Goal: Find specific page/section: Find specific page/section

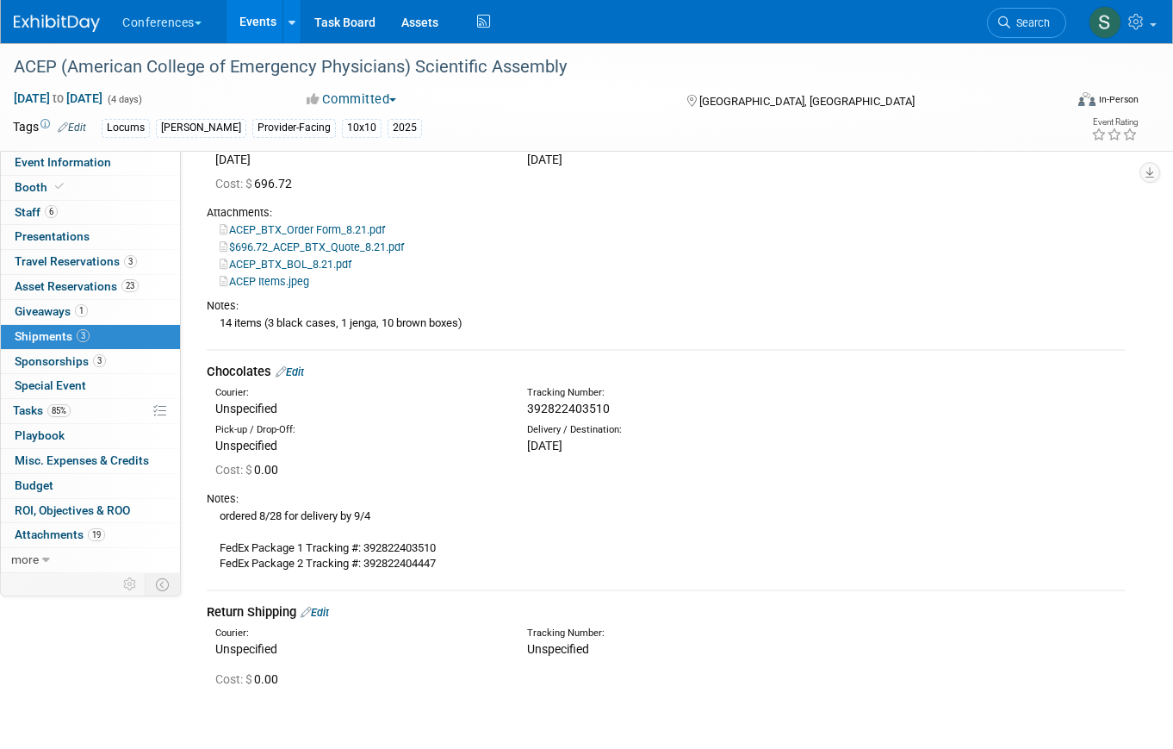
click at [1018, 25] on span "Search" at bounding box center [1031, 22] width 40 height 13
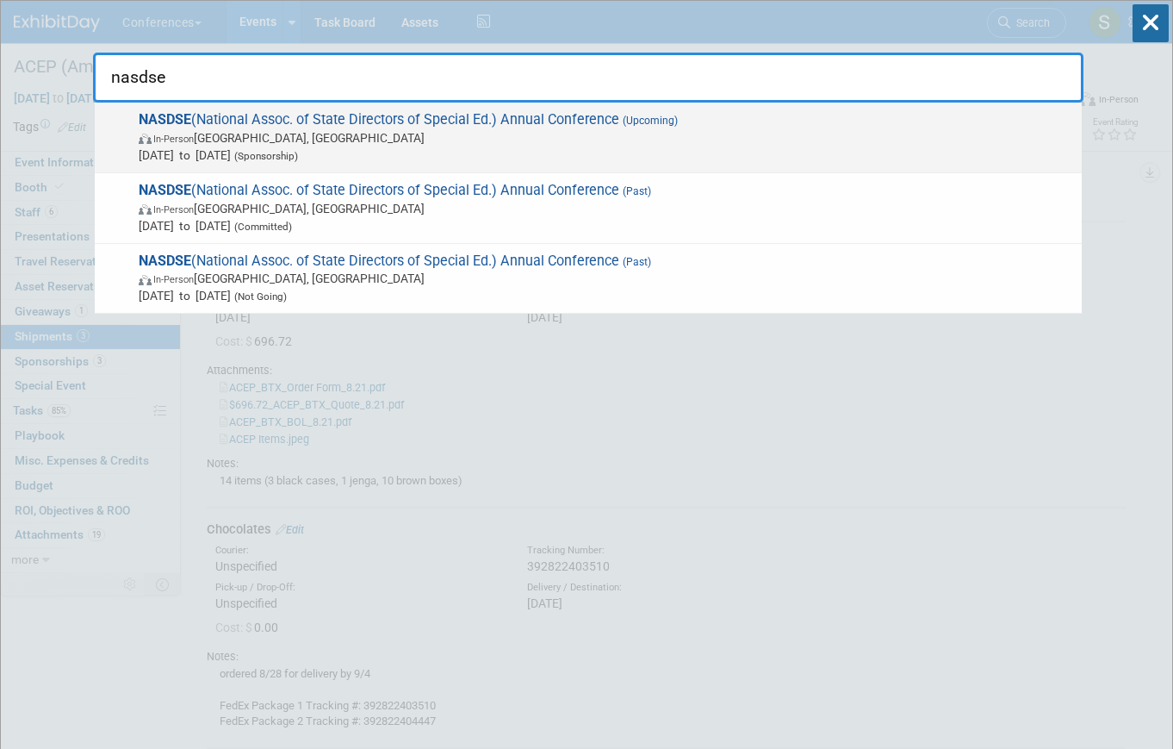
type input "nasdse"
click at [644, 149] on span "[DATE] to [DATE] (Sponsorship)" at bounding box center [606, 154] width 935 height 17
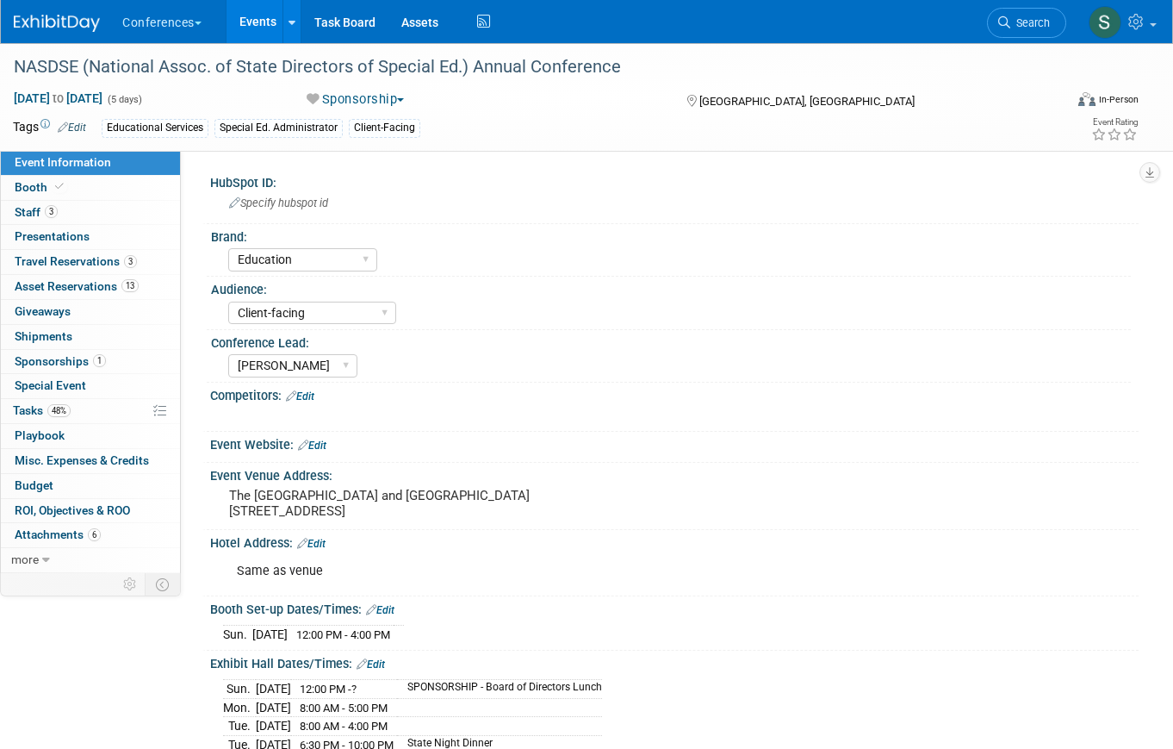
select select "Education"
select select "Client-facing"
select select "[PERSON_NAME]"
